Goal: Transaction & Acquisition: Purchase product/service

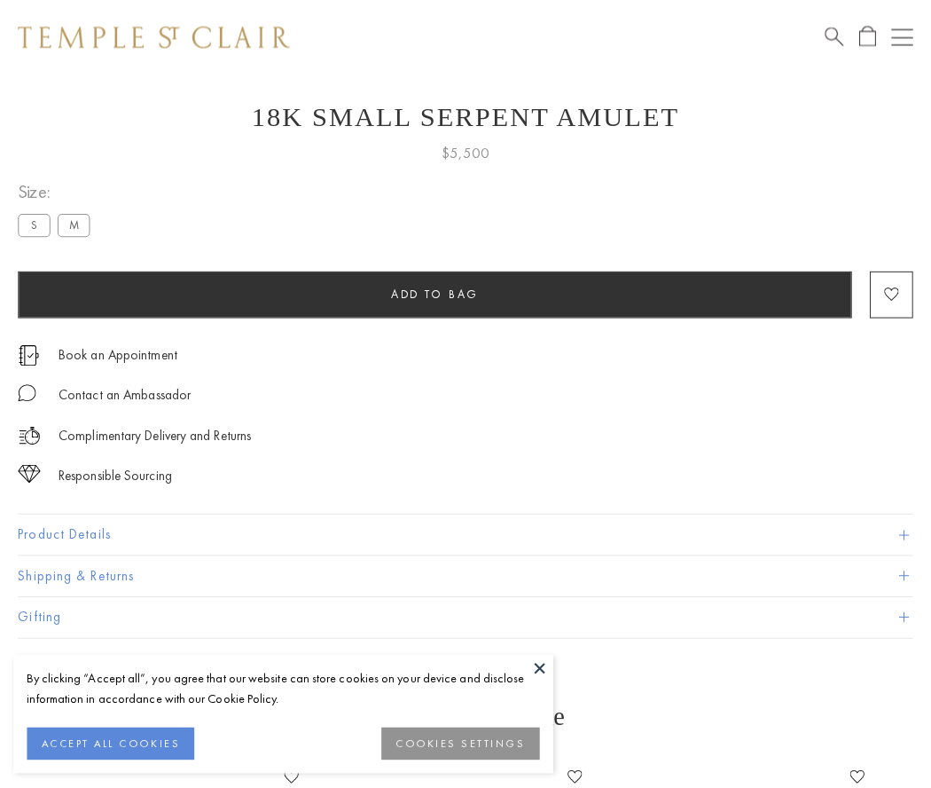
scroll to position [64, 0]
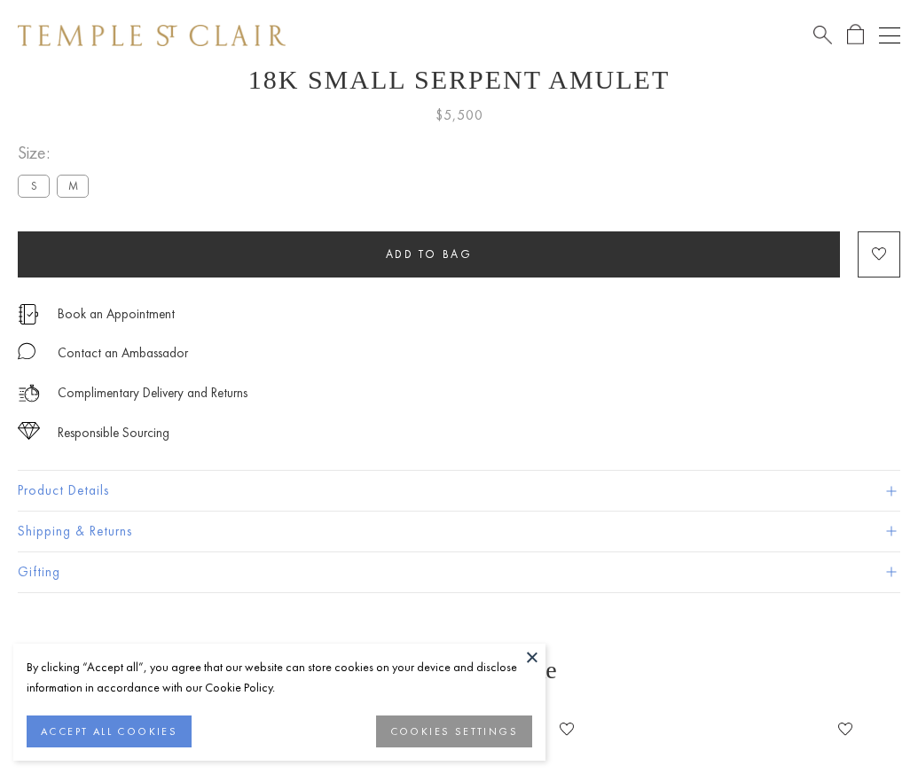
click at [428, 254] on span "Add to bag" at bounding box center [429, 254] width 87 height 15
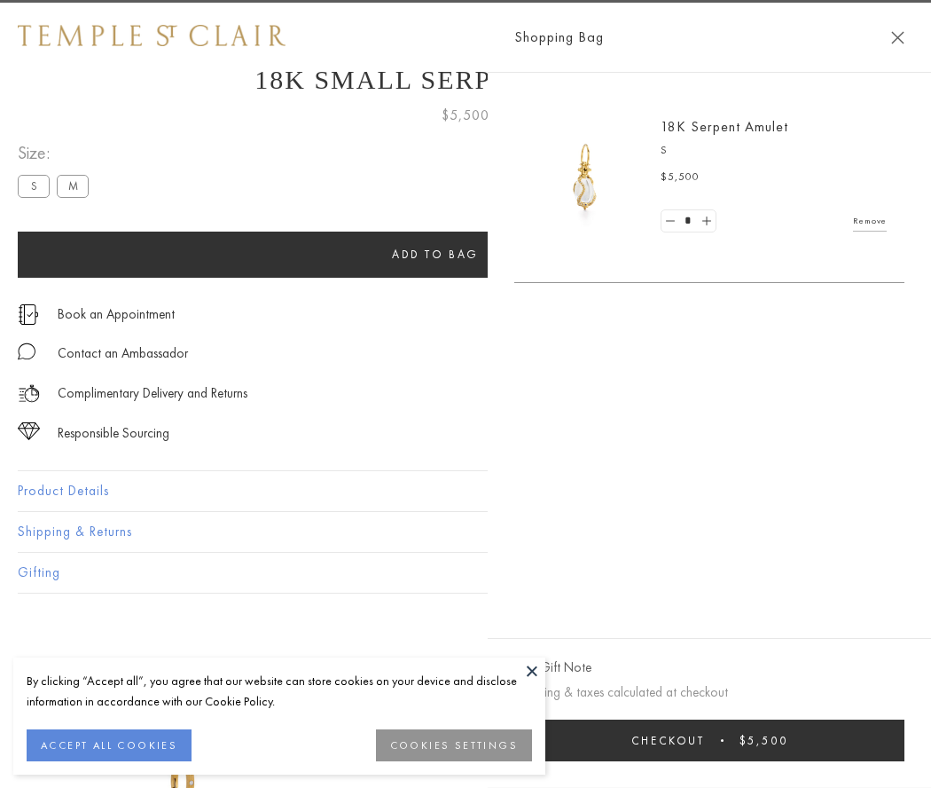
click at [724, 740] on span "submit" at bounding box center [722, 740] width 3 height 3
